Goal: Task Accomplishment & Management: Manage account settings

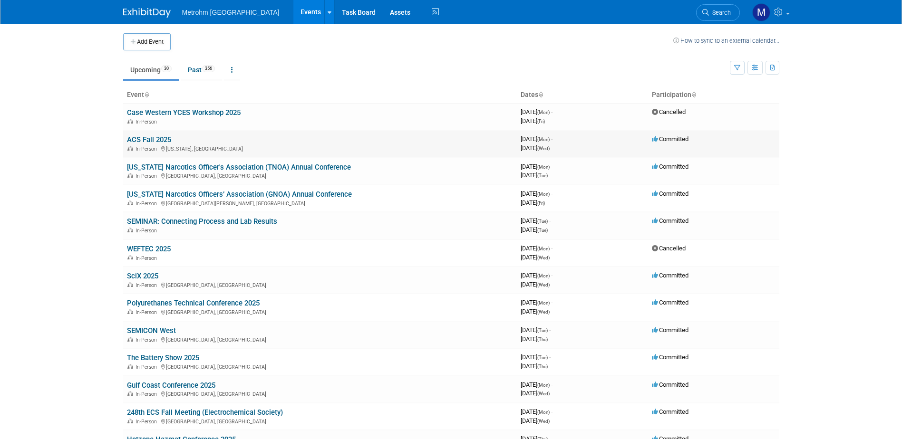
click at [163, 136] on link "ACS Fall 2025" at bounding box center [149, 139] width 44 height 9
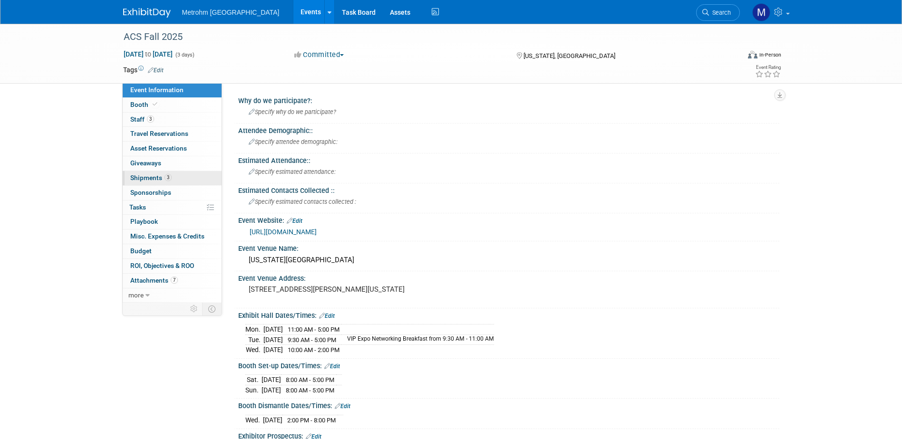
click at [181, 177] on link "3 Shipments 3" at bounding box center [172, 178] width 99 height 14
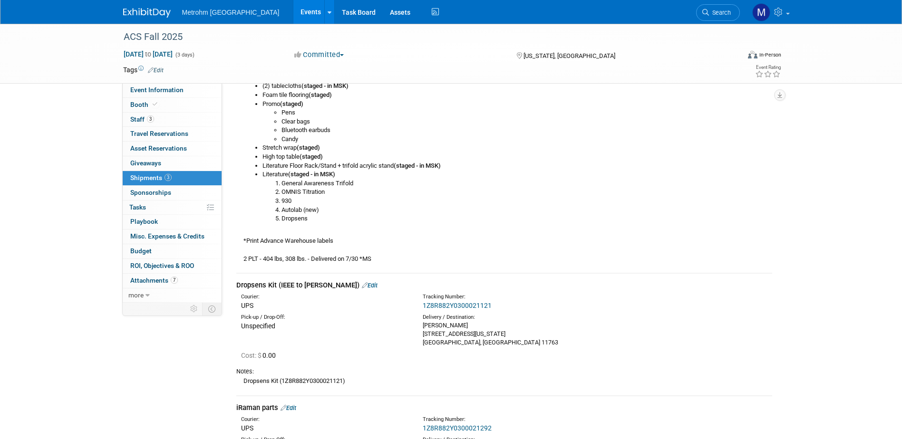
scroll to position [475, 0]
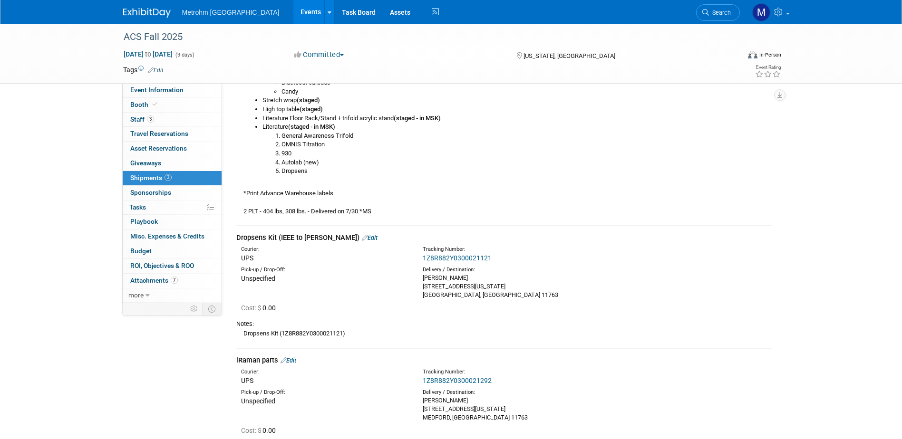
click at [441, 256] on link "1Z8R882Y0300021121" at bounding box center [457, 258] width 69 height 8
click at [154, 11] on img at bounding box center [147, 13] width 48 height 10
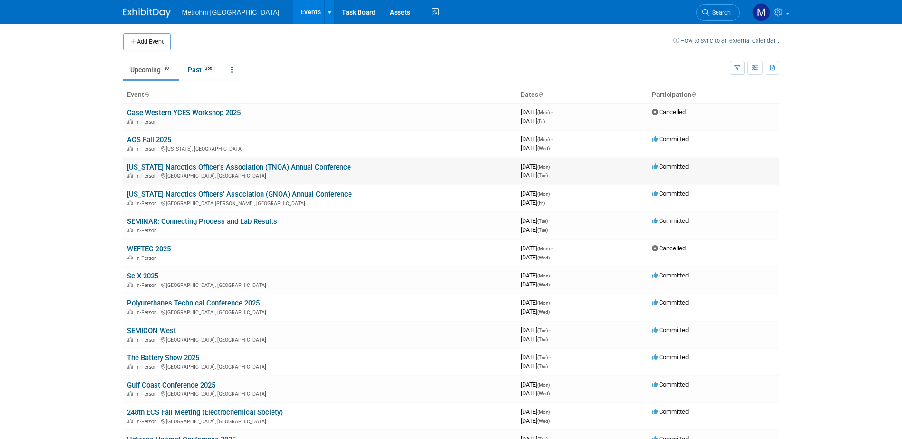
click at [178, 166] on link "[US_STATE] Narcotics Officer's Association (TNOA) Annual Conference" at bounding box center [239, 167] width 224 height 9
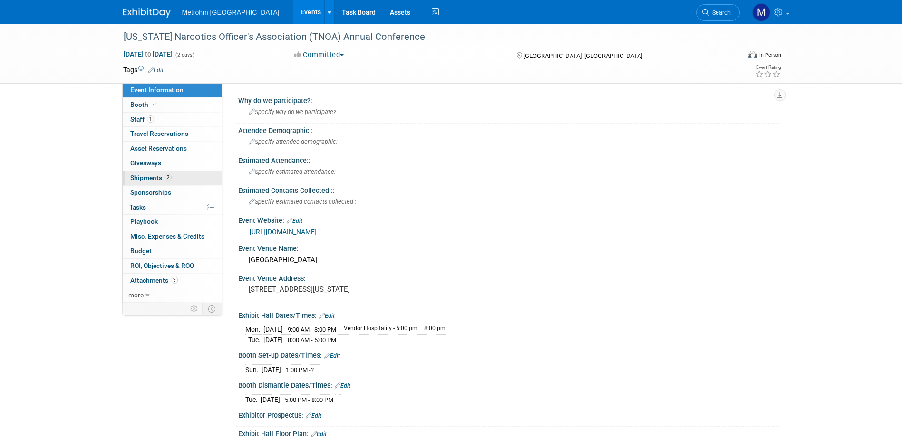
click at [170, 174] on span "Shipments 2" at bounding box center [150, 178] width 41 height 8
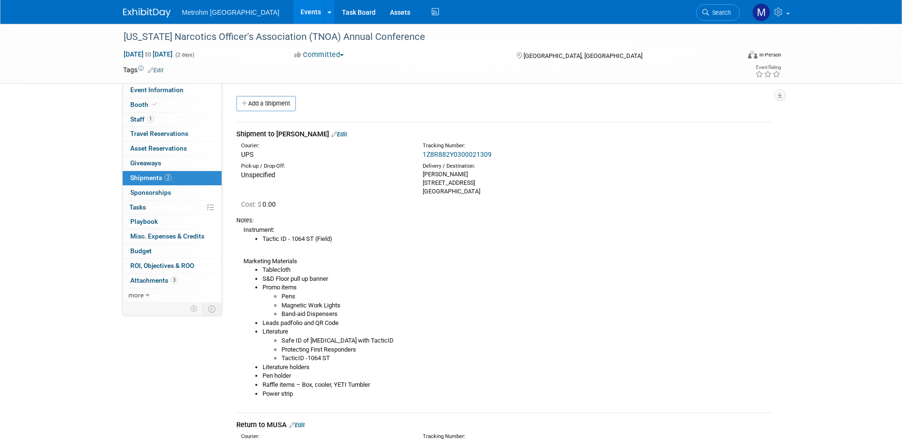
click at [451, 154] on link "1Z8R882Y0300021309" at bounding box center [457, 155] width 69 height 8
click at [138, 12] on img at bounding box center [147, 13] width 48 height 10
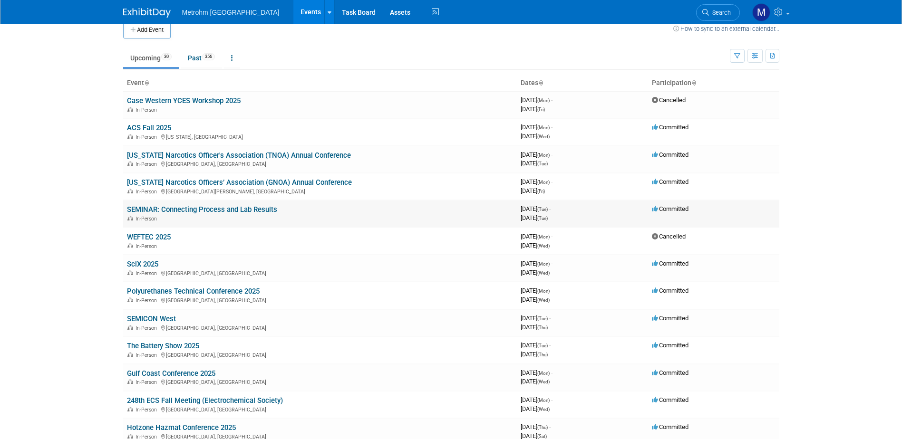
scroll to position [95, 0]
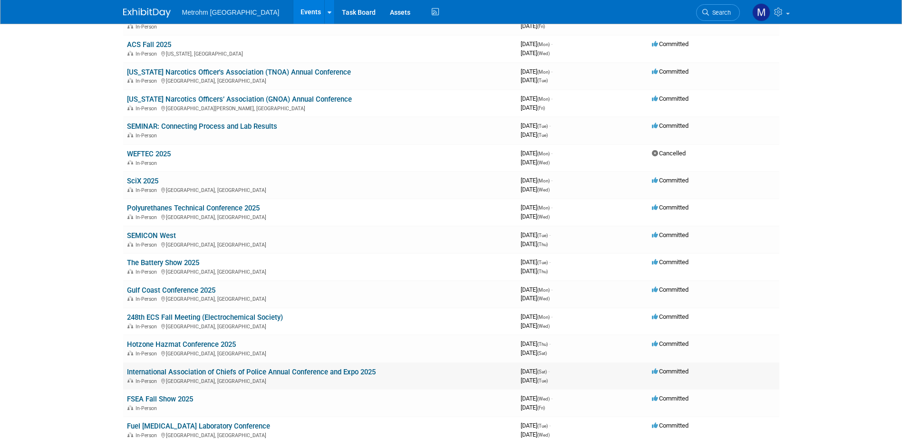
click at [195, 375] on link "International Association of Chiefs of Police Annual Conference and Expo 2025" at bounding box center [251, 372] width 249 height 9
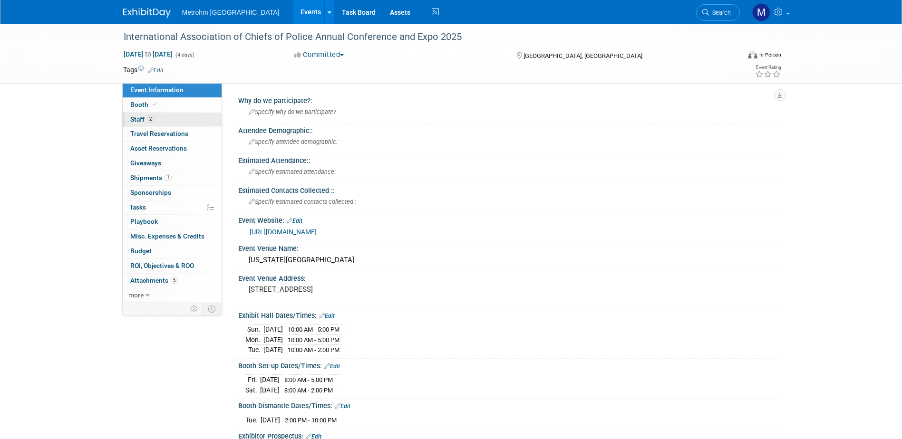
click at [142, 123] on span "Staff 2" at bounding box center [142, 120] width 24 height 8
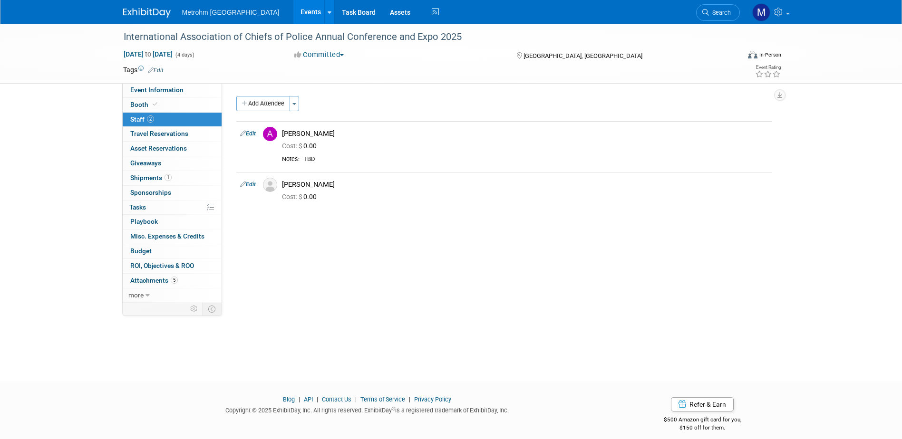
click at [161, 10] on img at bounding box center [147, 13] width 48 height 10
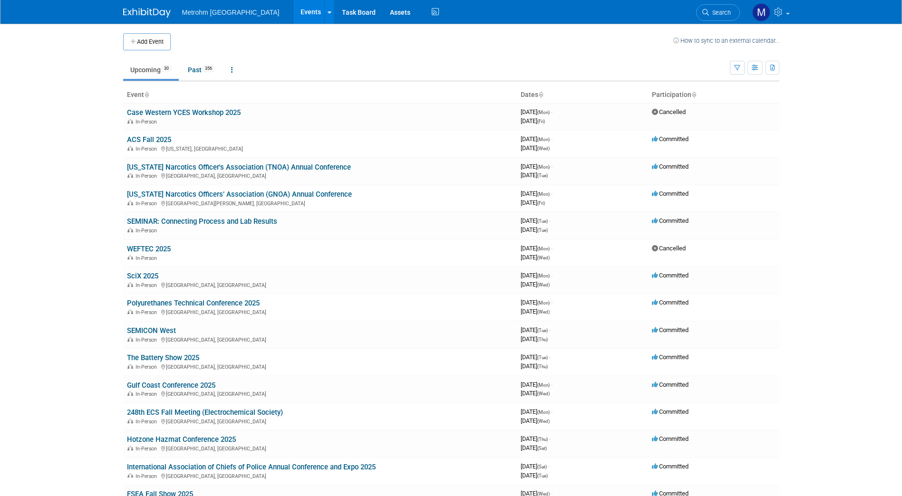
click at [67, 279] on body "Metrohm USA Events Add Event Bulk Upload Events Shareable Event Boards Recently…" at bounding box center [451, 248] width 902 height 496
click at [220, 414] on link "248th ECS Fall Meeting (Electrochemical Society)" at bounding box center [205, 412] width 156 height 9
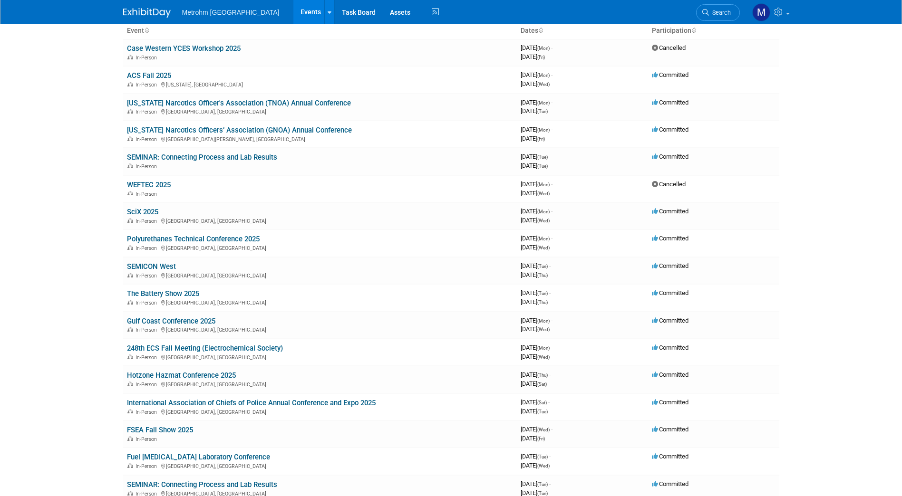
scroll to position [83, 0]
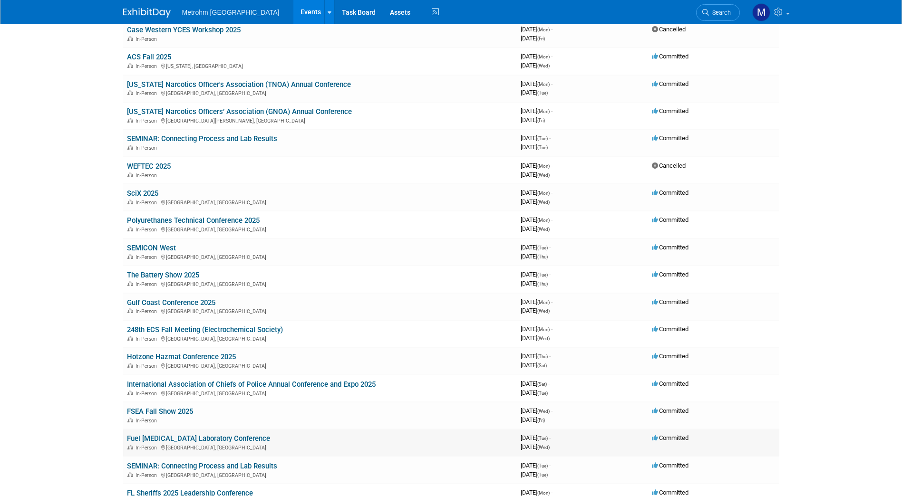
click at [183, 437] on link "Fuel [MEDICAL_DATA] Laboratory Conference" at bounding box center [198, 439] width 143 height 9
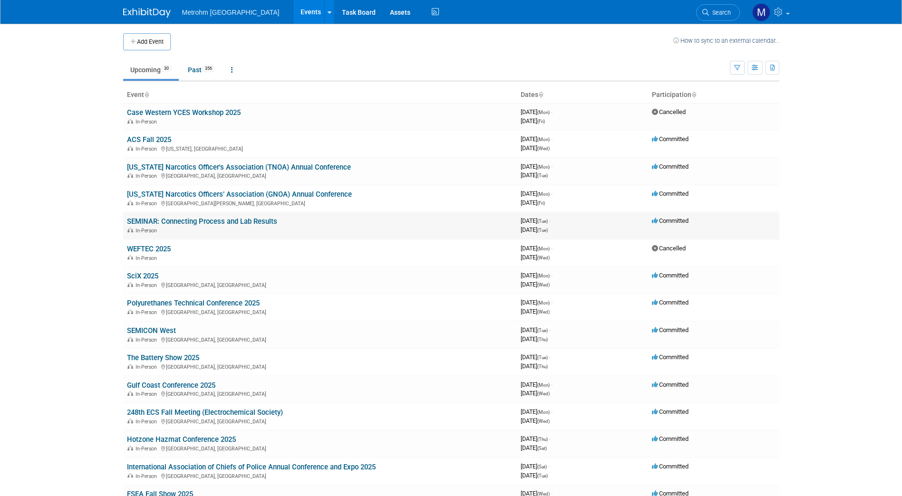
click at [174, 223] on link "SEMINAR: Connecting Process and Lab Results" at bounding box center [202, 221] width 150 height 9
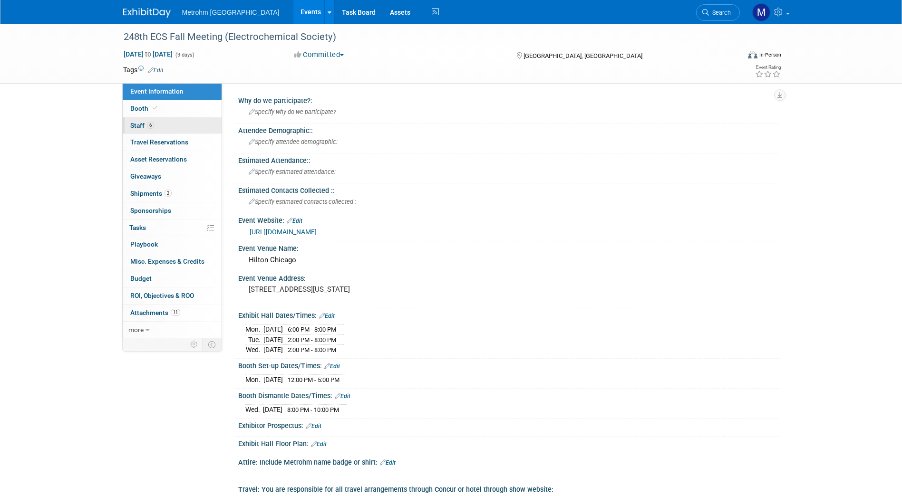
click at [181, 125] on link "6 Staff 6" at bounding box center [172, 125] width 99 height 17
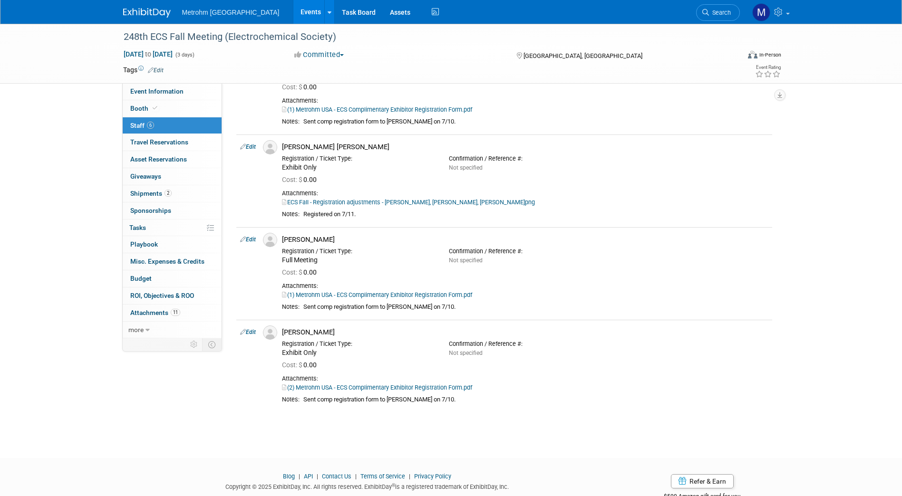
scroll to position [303, 0]
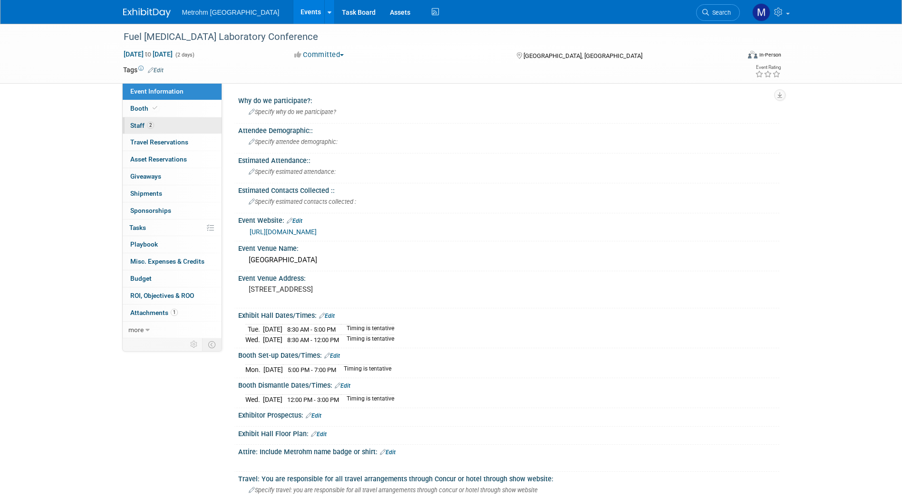
click at [171, 118] on link "2 Staff 2" at bounding box center [172, 125] width 99 height 17
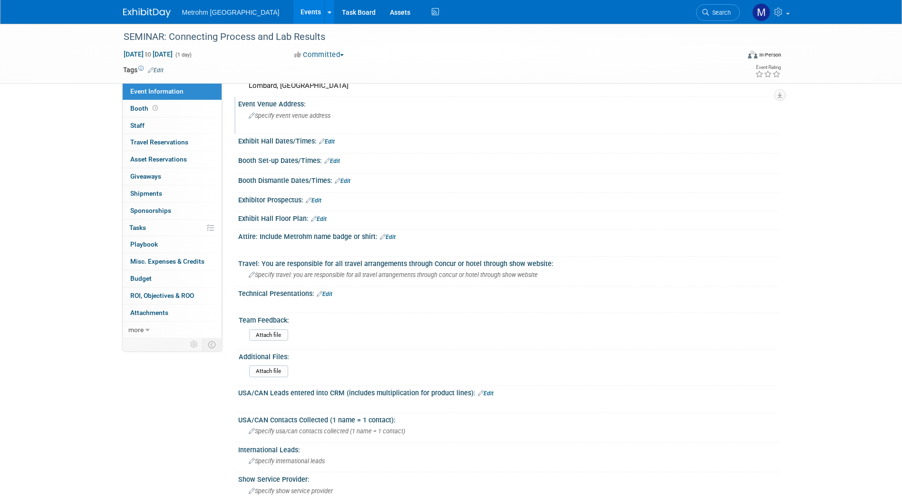
scroll to position [299, 0]
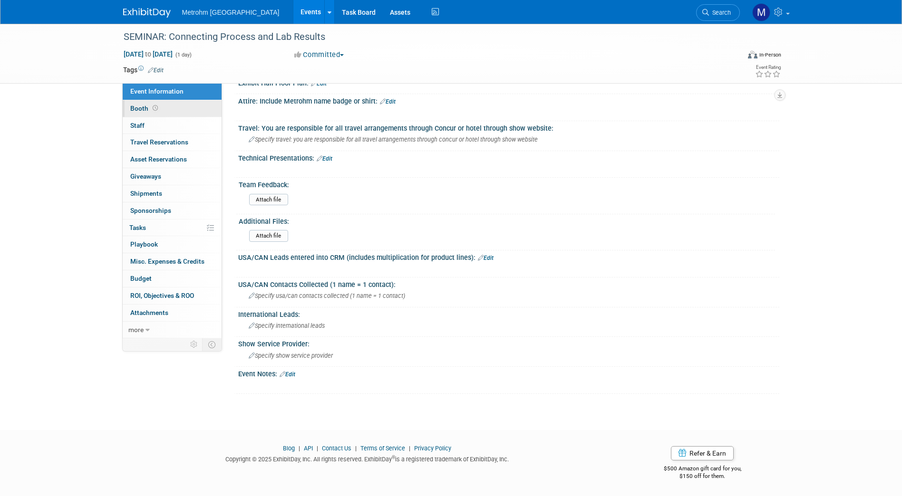
click at [178, 110] on link "Booth" at bounding box center [172, 108] width 99 height 17
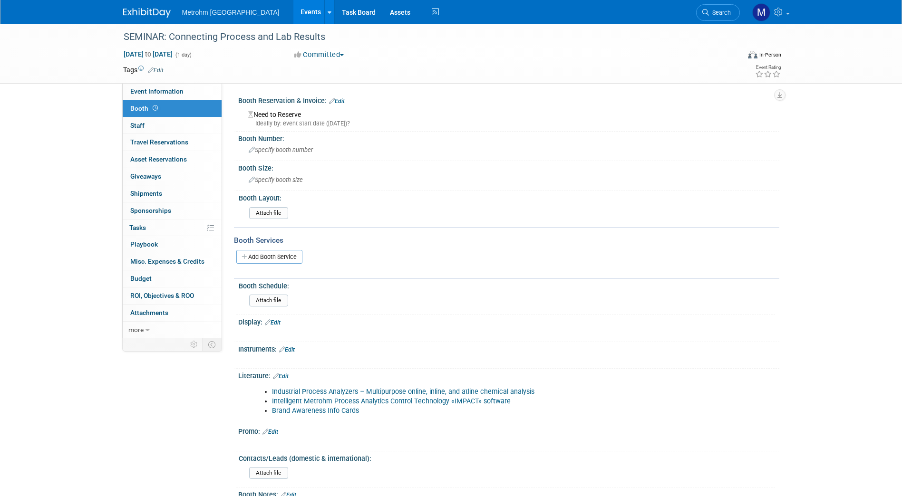
scroll to position [151, 0]
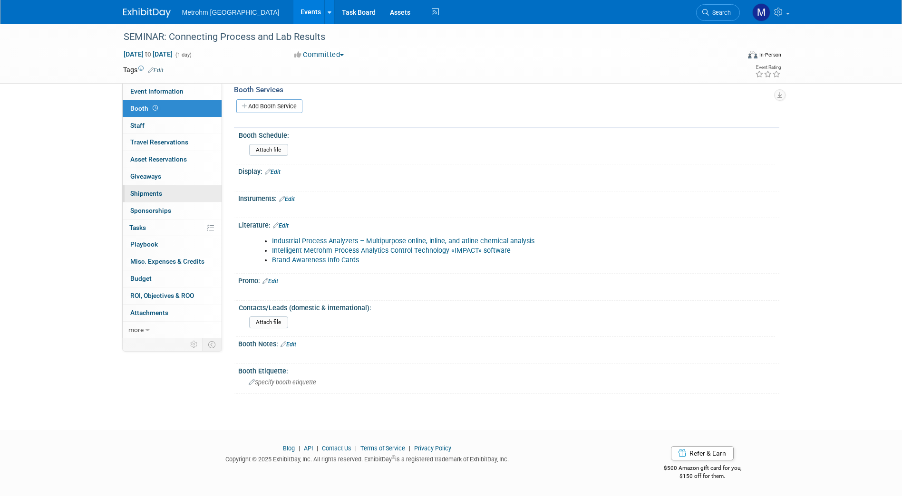
click at [164, 194] on link "0 Shipments 0" at bounding box center [172, 193] width 99 height 17
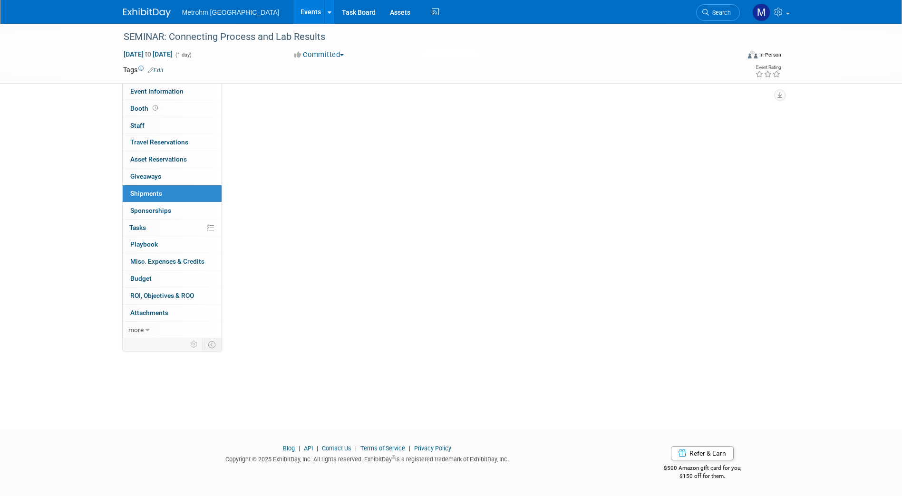
scroll to position [0, 0]
click at [281, 97] on link "Add a Shipment" at bounding box center [265, 103] width 59 height 15
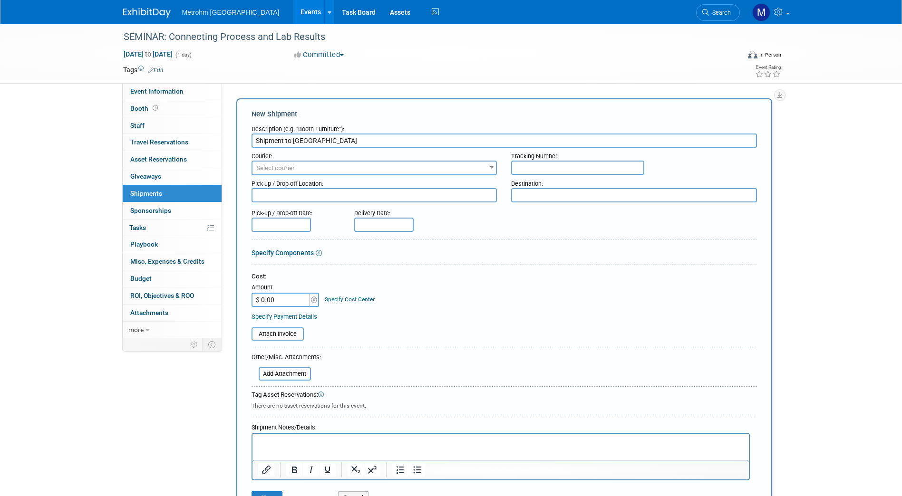
type input "Shipment to Chicago"
click at [289, 446] on p "Rich Text Area. Press ALT-0 for help." at bounding box center [500, 443] width 485 height 10
click at [255, 455] on html "Instruments: PA Spec: The NIR" at bounding box center [500, 445] width 496 height 22
click at [414, 473] on icon "Bullet list" at bounding box center [417, 470] width 8 height 7
click at [338, 452] on li "PA Spec: The NIR" at bounding box center [510, 452] width 466 height 10
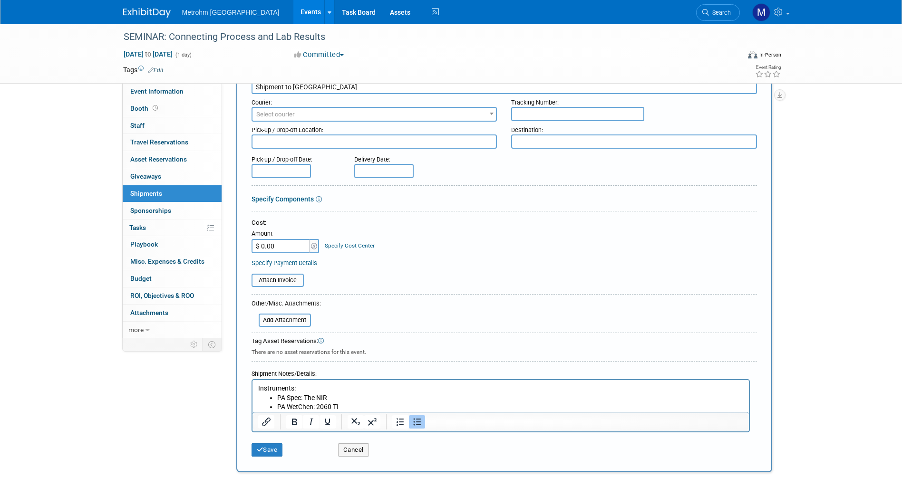
scroll to position [55, 0]
click at [273, 452] on button "Save" at bounding box center [267, 448] width 31 height 13
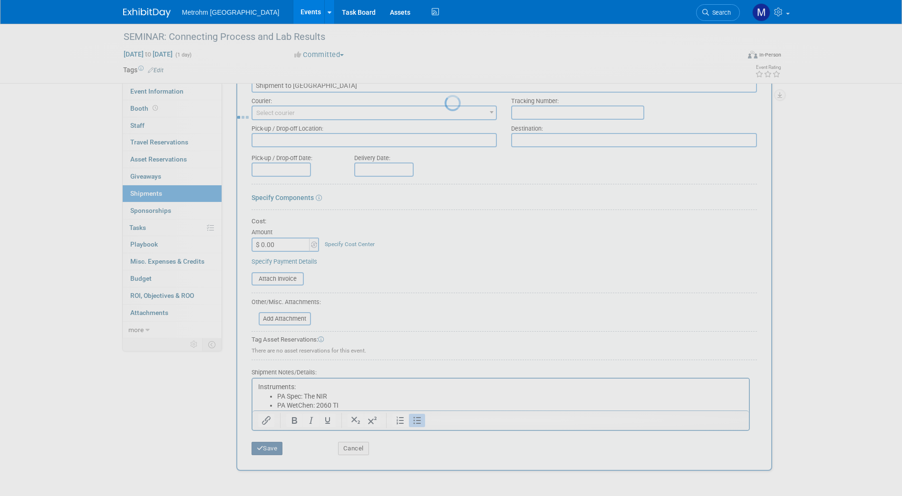
scroll to position [3, 0]
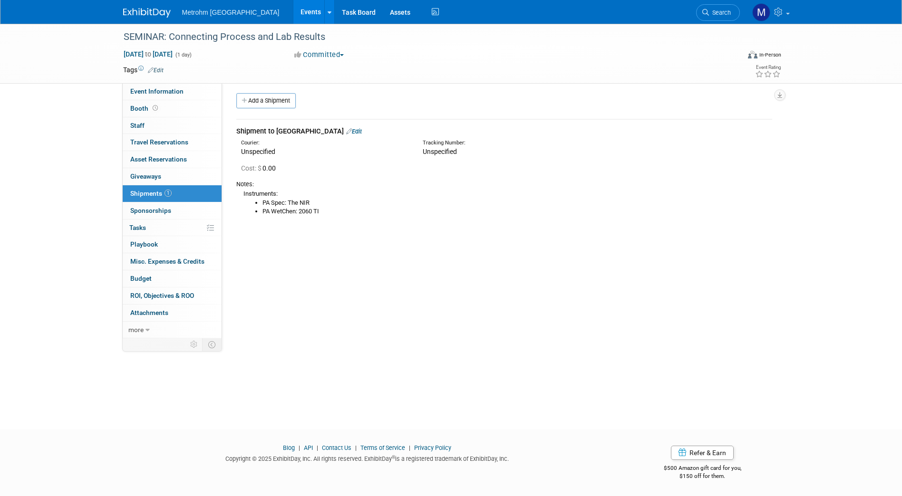
click at [144, 5] on link at bounding box center [152, 8] width 59 height 8
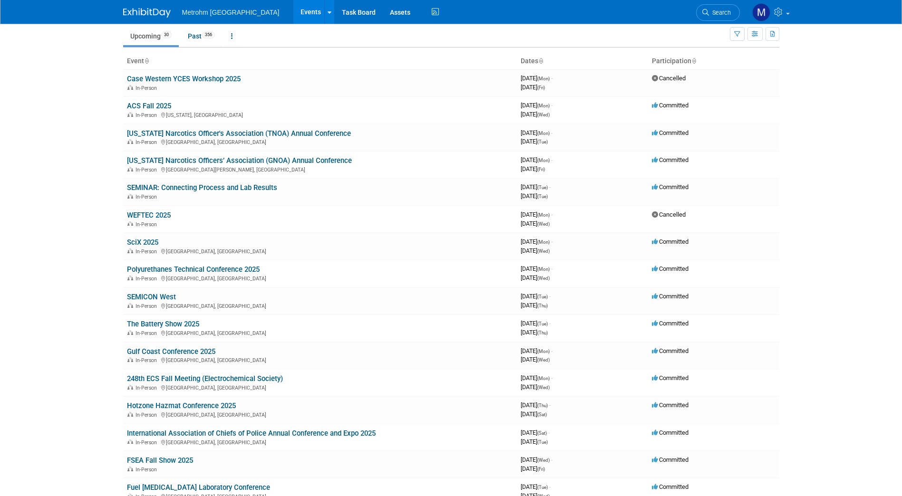
scroll to position [34, 0]
click at [164, 293] on link "SEMICON West" at bounding box center [151, 296] width 49 height 9
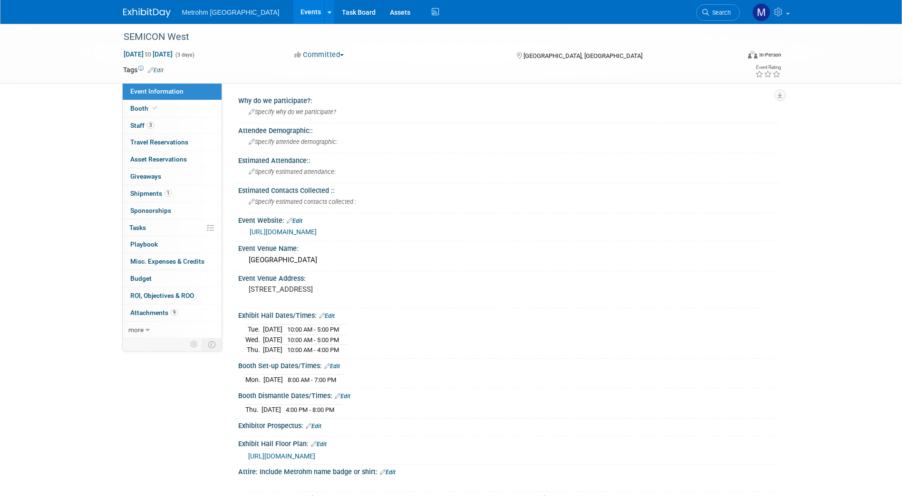
click at [170, 121] on link "3 Staff 3" at bounding box center [172, 125] width 99 height 17
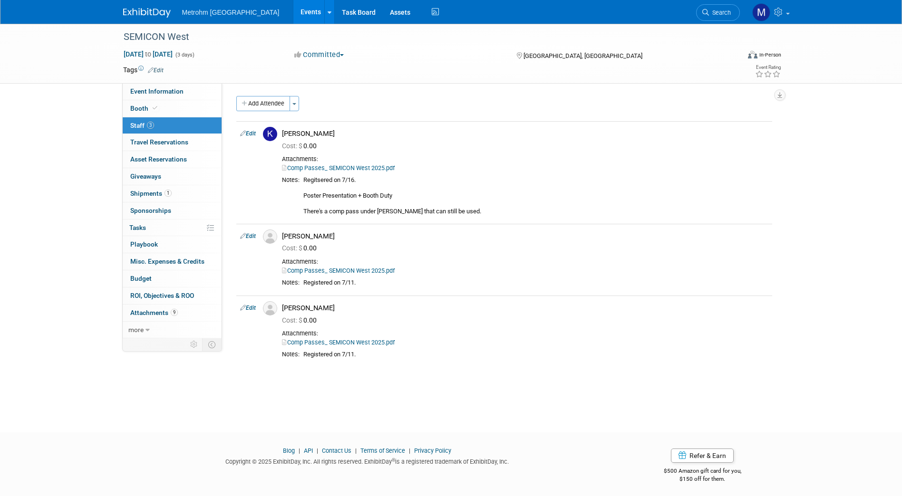
click at [853, 159] on div "SEMICON West Oct 7, 2025 to Oct 9, 2025 (3 days) Oct 7, 2025 to Oct 9, 2025 Com…" at bounding box center [451, 220] width 902 height 392
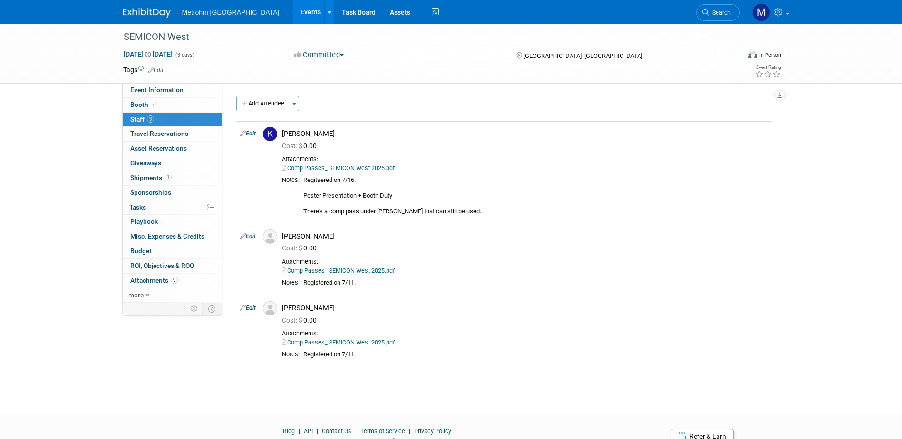
click at [152, 18] on img at bounding box center [147, 13] width 48 height 10
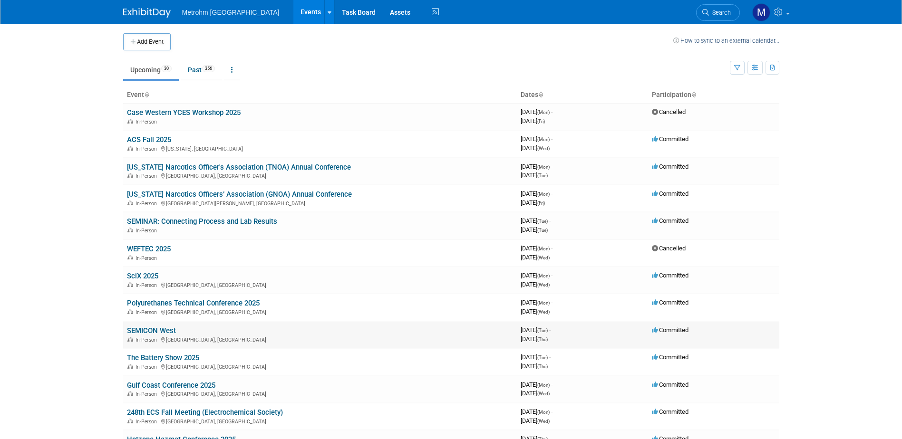
click at [142, 327] on link "SEMICON West" at bounding box center [151, 331] width 49 height 9
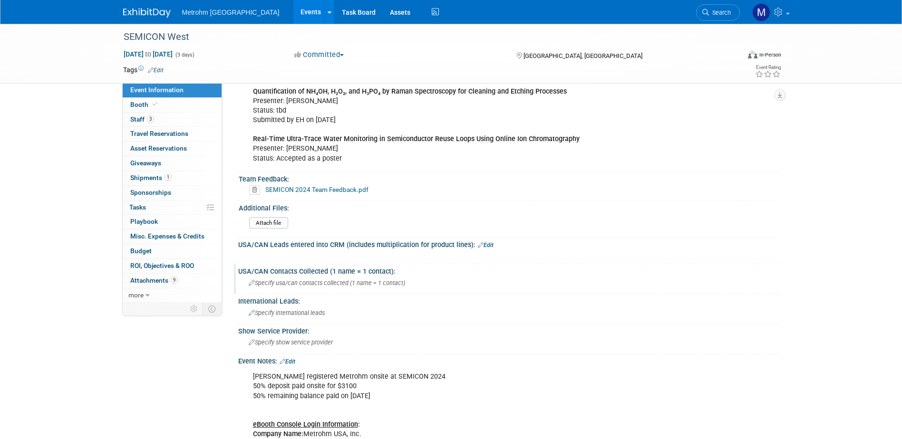
scroll to position [428, 0]
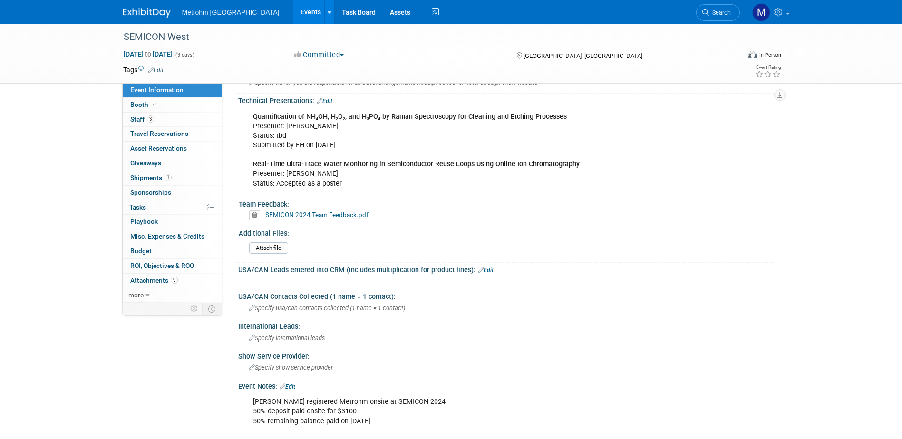
click at [126, 2] on div at bounding box center [152, 9] width 59 height 18
click at [133, 9] on img at bounding box center [147, 13] width 48 height 10
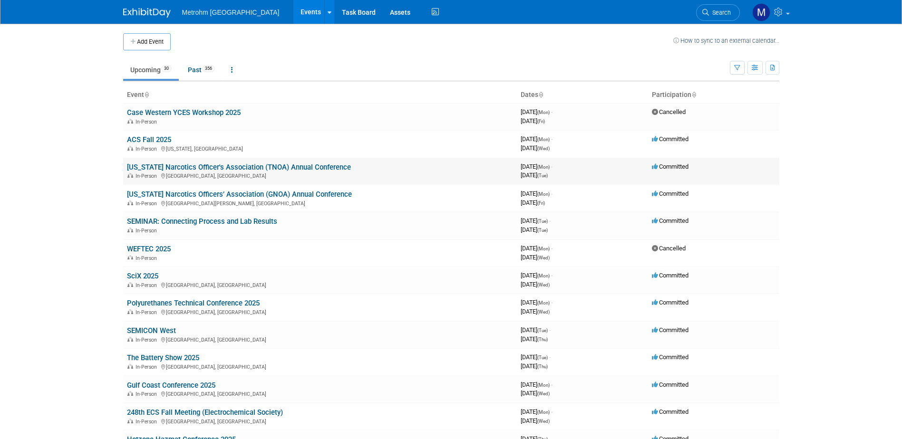
click at [249, 166] on link "[US_STATE] Narcotics Officer's Association (TNOA) Annual Conference" at bounding box center [239, 167] width 224 height 9
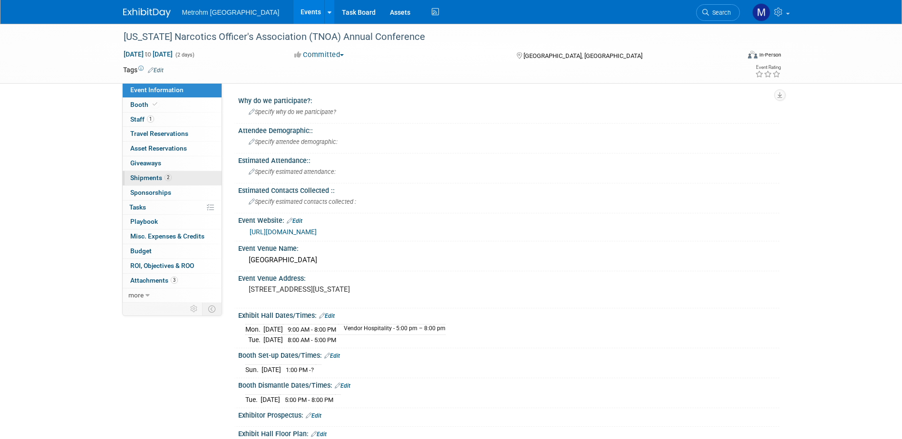
click at [149, 181] on span "Shipments 2" at bounding box center [150, 178] width 41 height 8
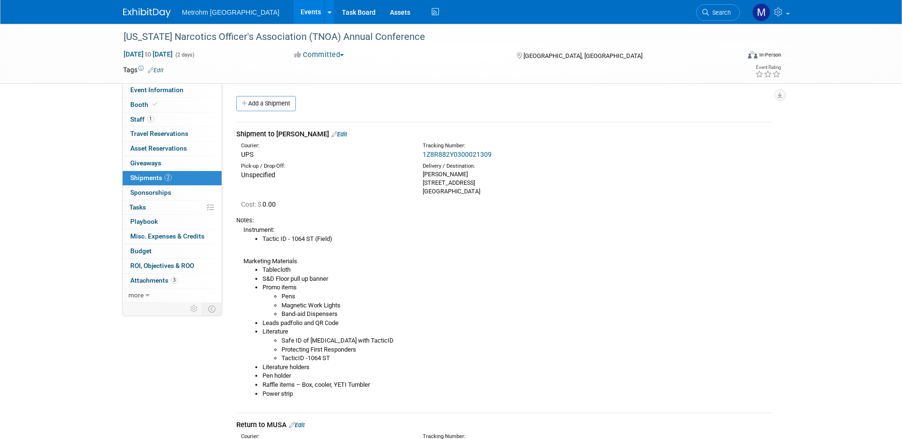
click at [444, 153] on link "1Z8R882Y0300021309" at bounding box center [457, 155] width 69 height 8
